Goal: Register for event/course

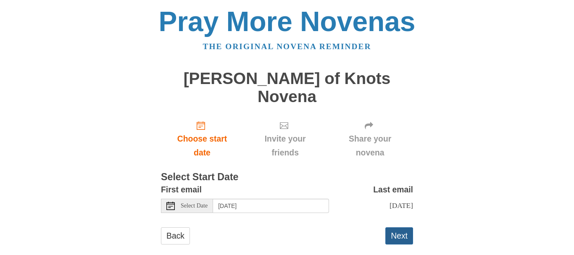
click at [399, 228] on button "Next" at bounding box center [400, 236] width 28 height 17
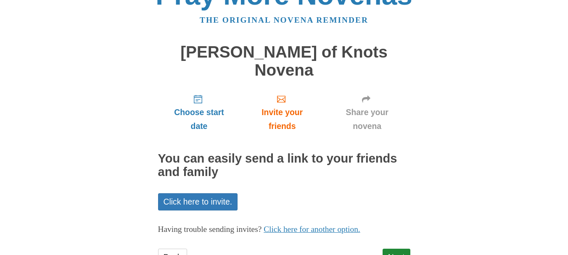
scroll to position [44, 0]
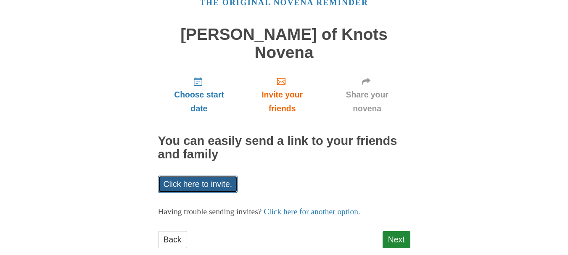
click at [214, 176] on link "Click here to invite." at bounding box center [198, 184] width 80 height 17
click at [206, 176] on link "Click here to invite." at bounding box center [198, 184] width 80 height 17
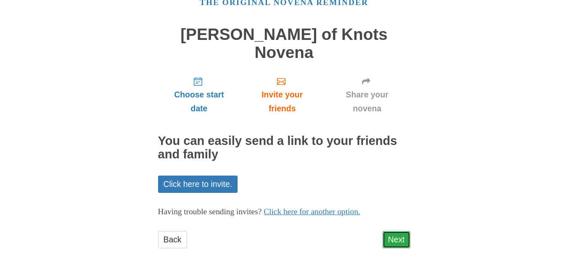
click at [393, 231] on link "Next" at bounding box center [397, 239] width 28 height 17
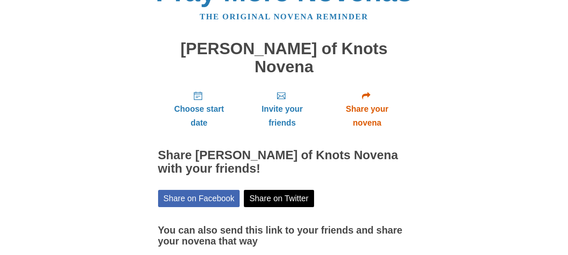
scroll to position [82, 0]
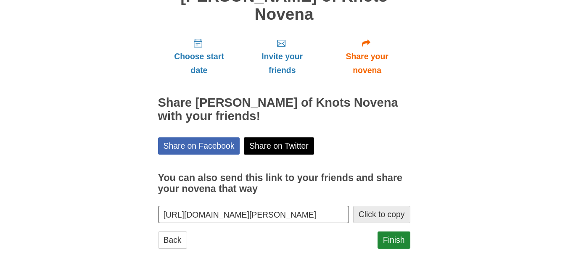
click at [381, 206] on button "Click to copy" at bounding box center [381, 214] width 57 height 17
